Goal: Find contact information: Find contact information

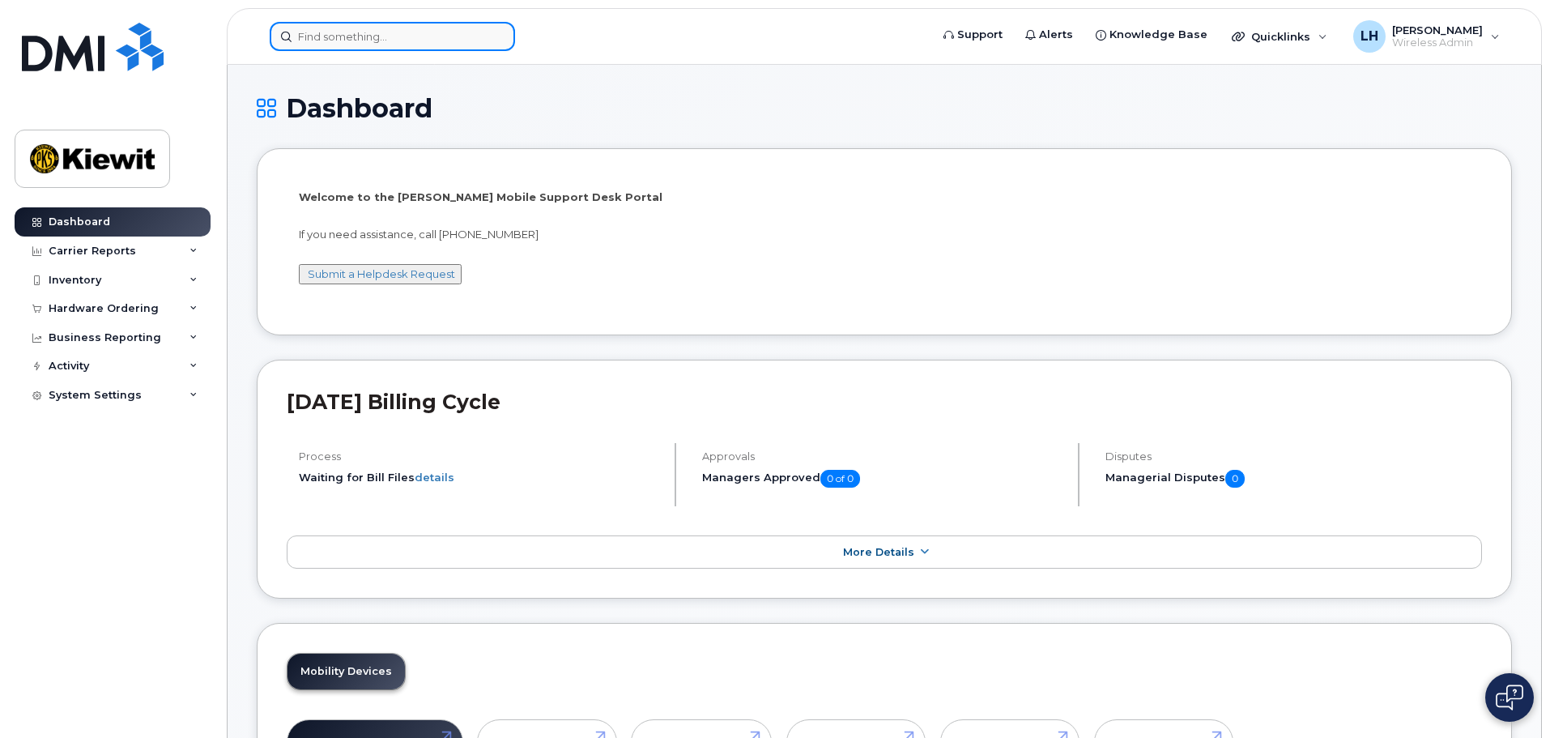
click at [428, 31] on input at bounding box center [392, 36] width 245 height 29
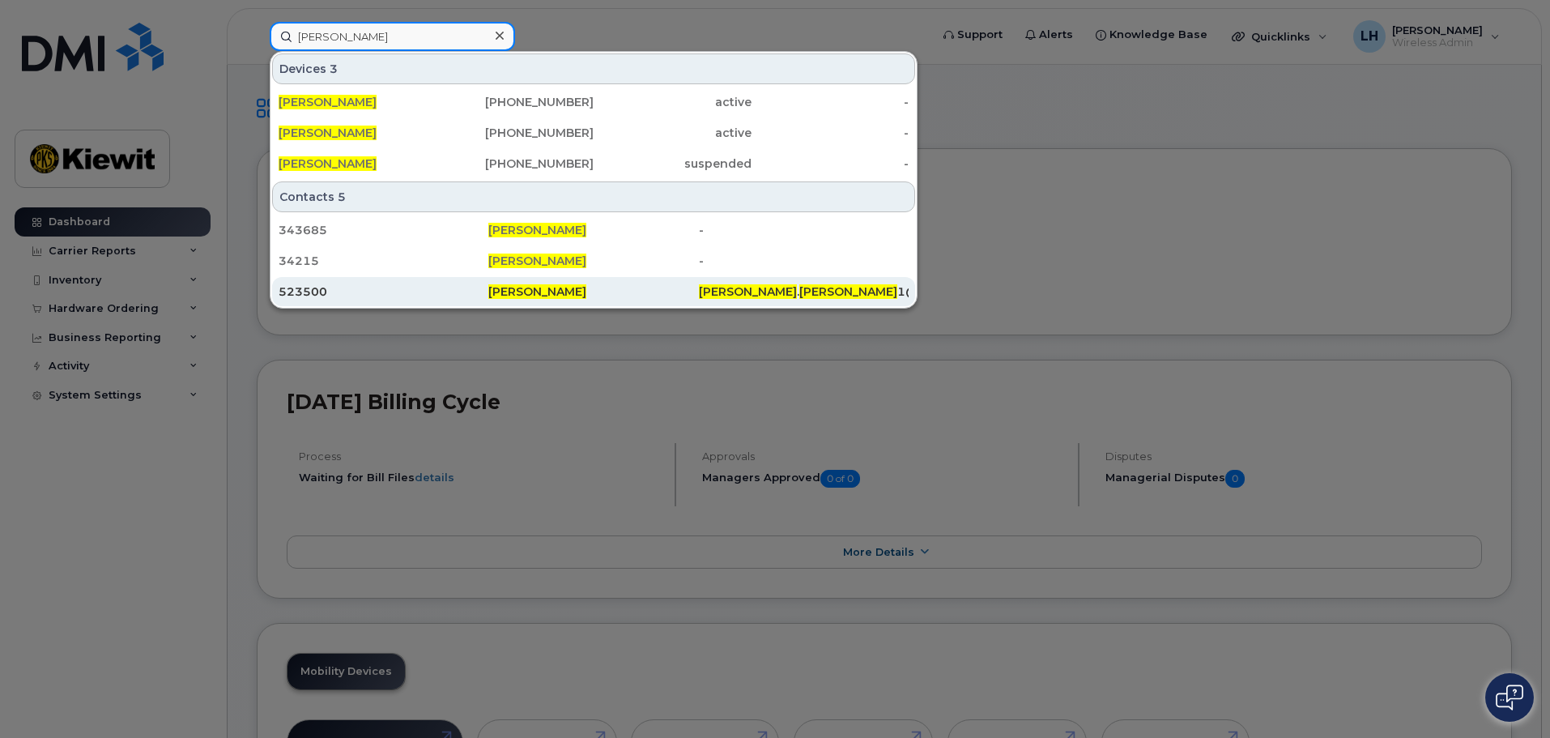
type input "[PERSON_NAME]"
click at [579, 295] on div "[PERSON_NAME]" at bounding box center [593, 291] width 210 height 16
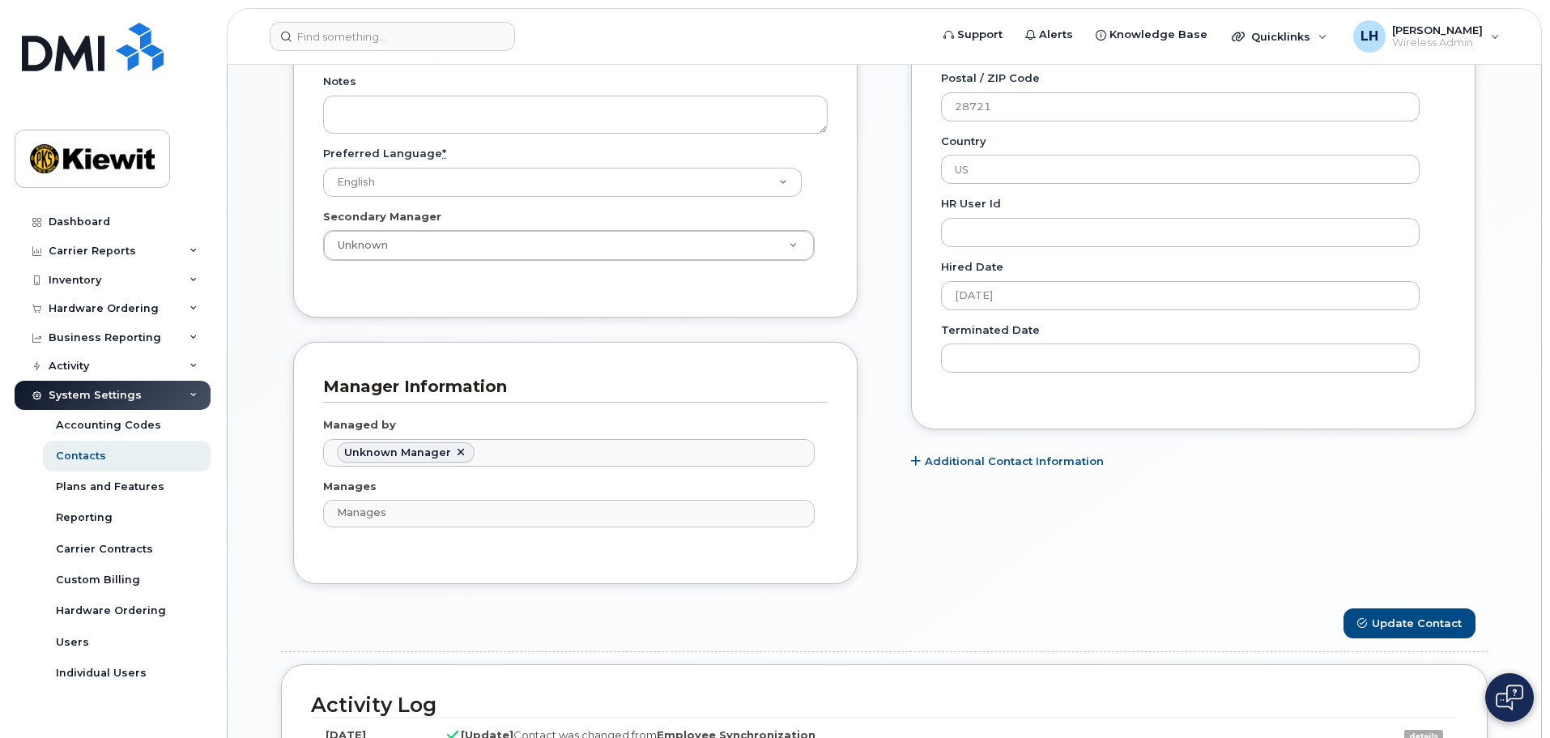
scroll to position [1053, 0]
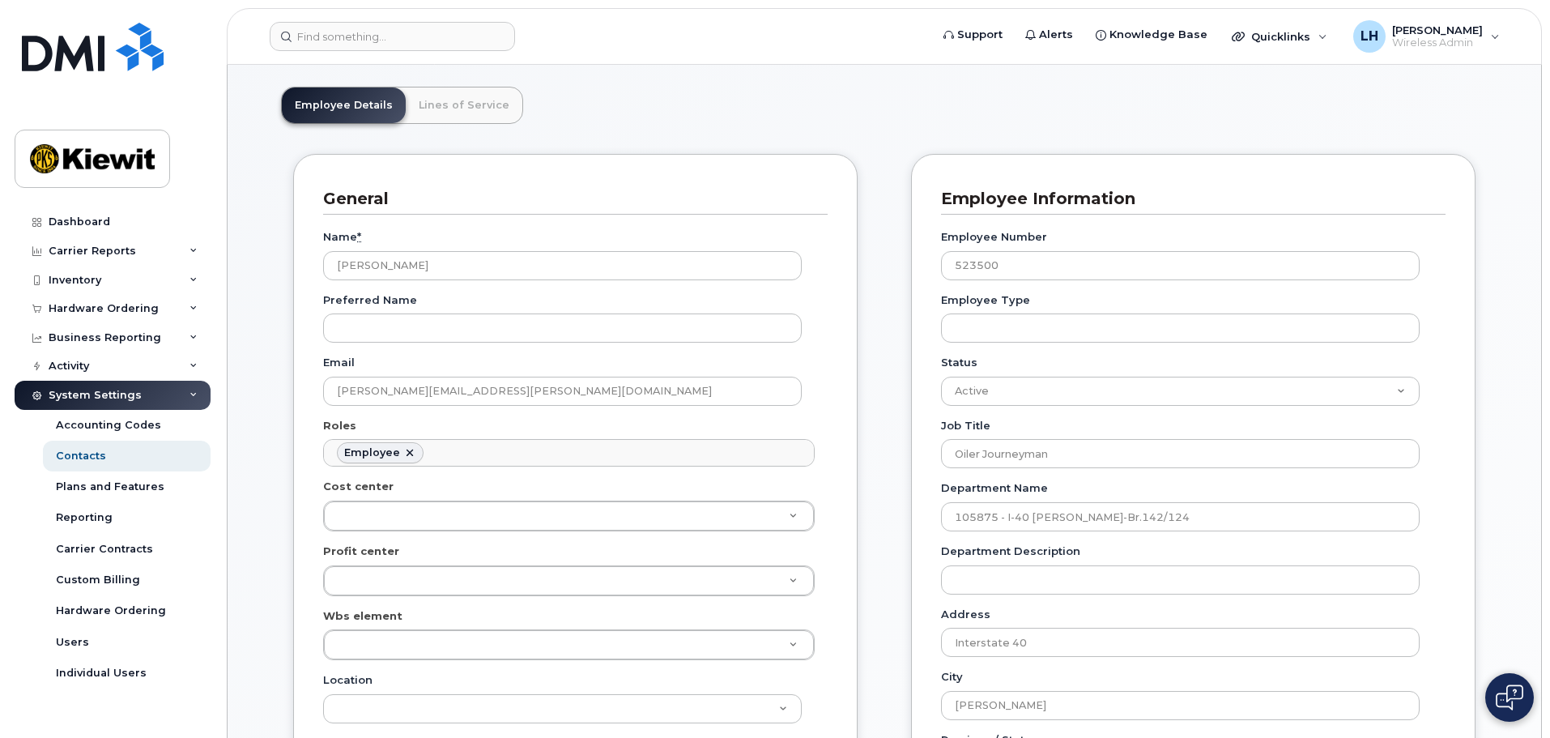
scroll to position [81, 0]
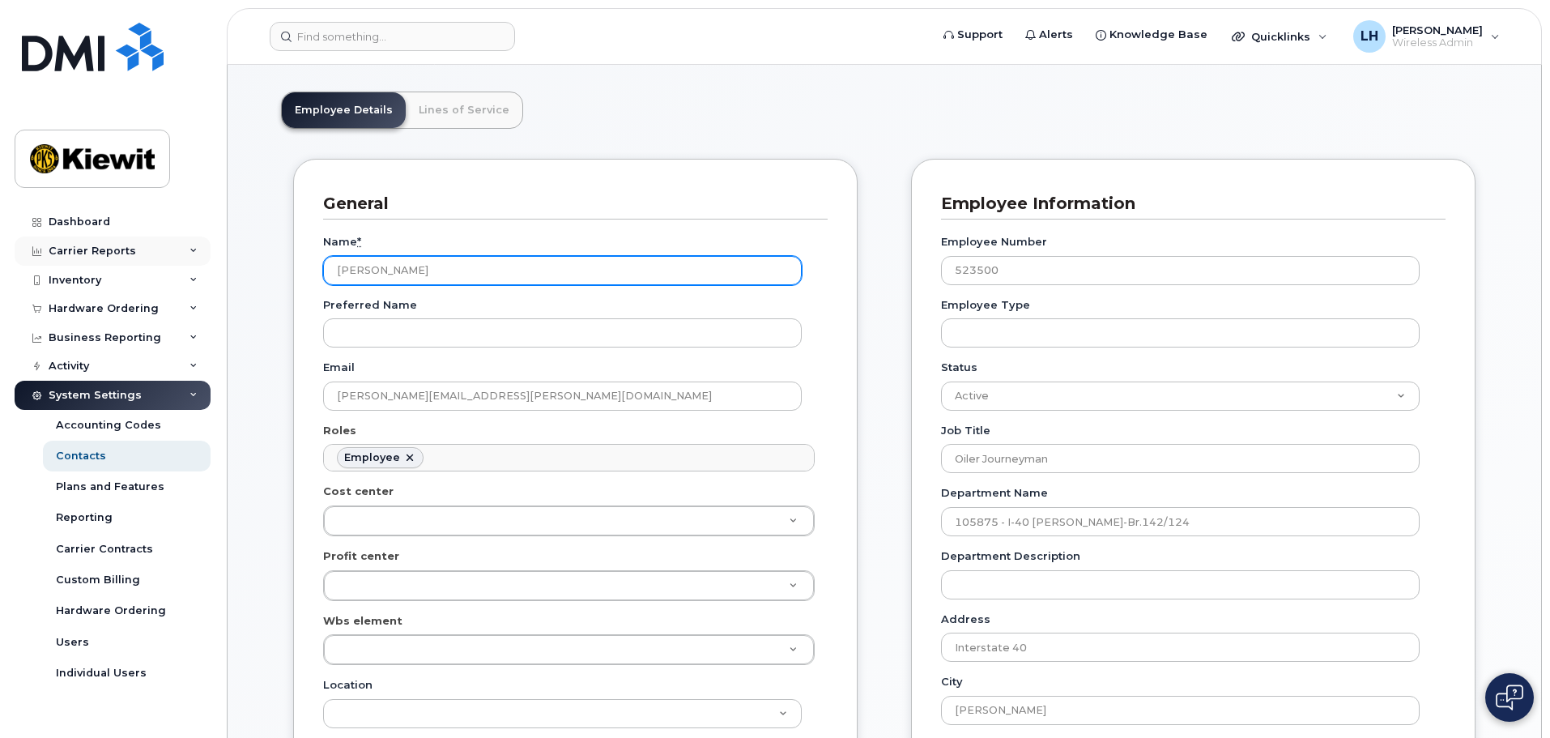
drag, startPoint x: 462, startPoint y: 279, endPoint x: 121, endPoint y: 261, distance: 340.6
